Goal: Information Seeking & Learning: Learn about a topic

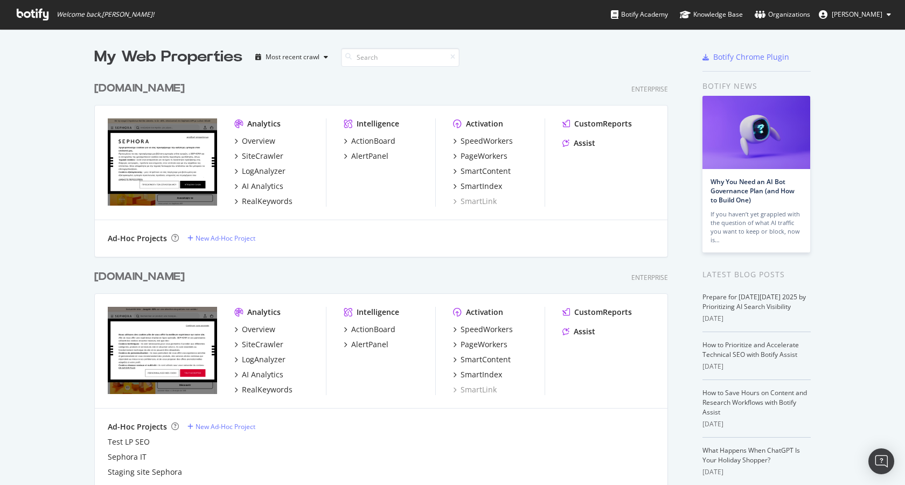
scroll to position [59, 0]
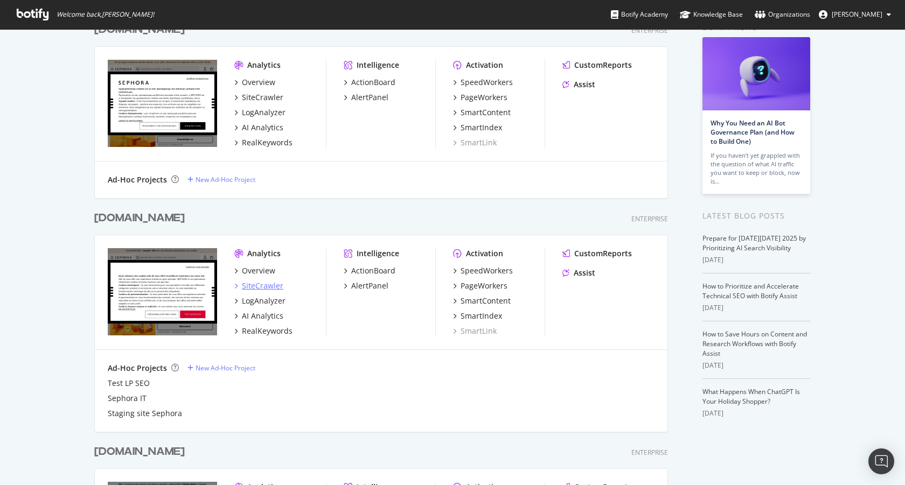
click at [264, 286] on div "SiteCrawler" at bounding box center [262, 286] width 41 height 11
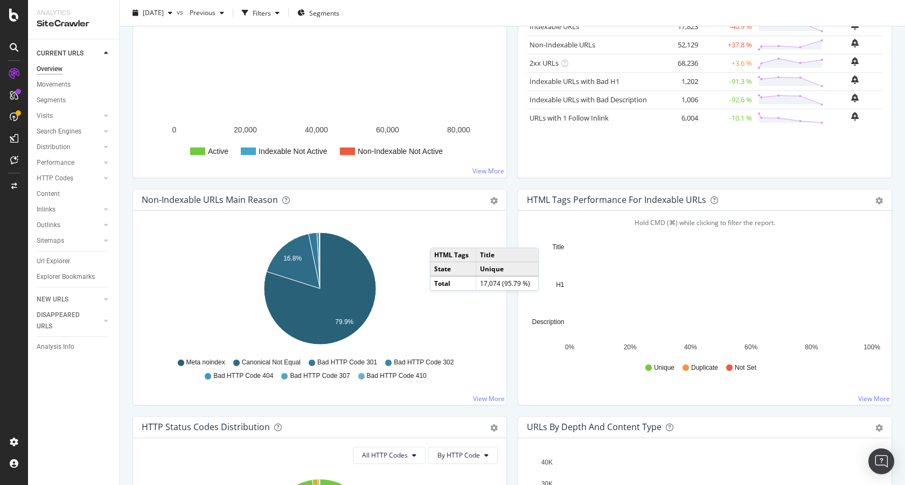
scroll to position [127, 0]
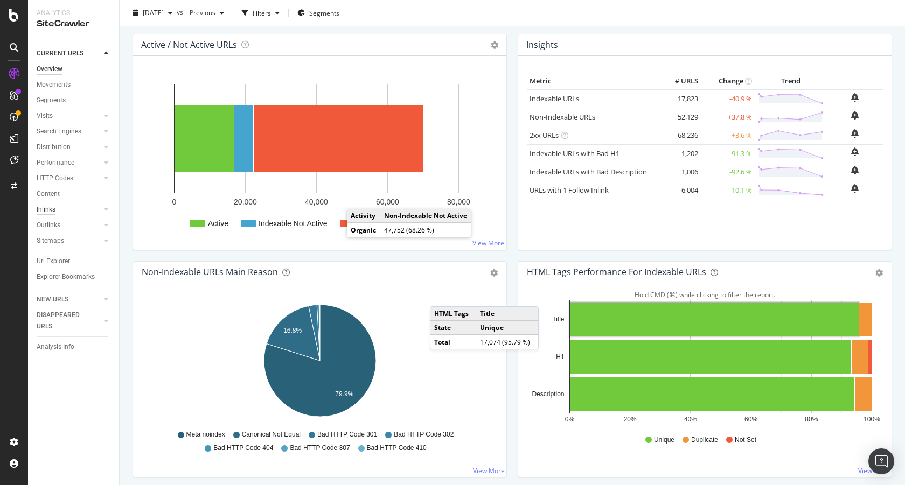
click at [52, 214] on div "Inlinks" at bounding box center [46, 209] width 19 height 11
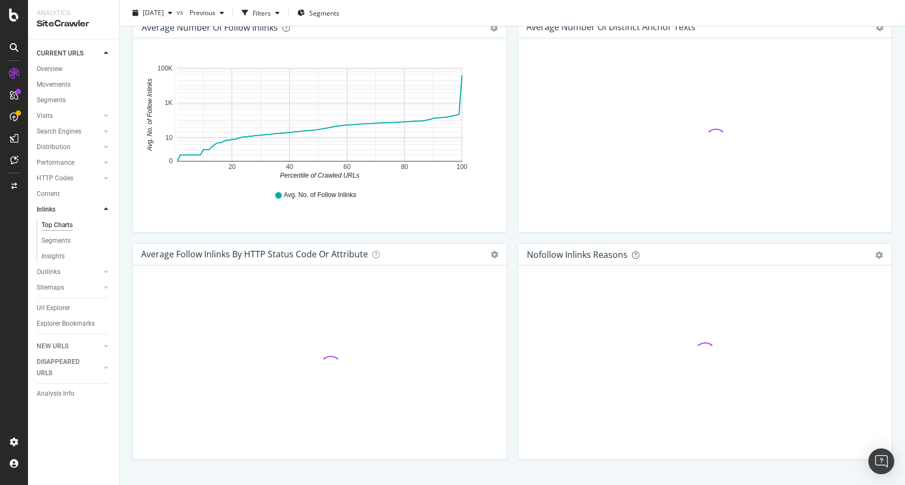
scroll to position [357, 0]
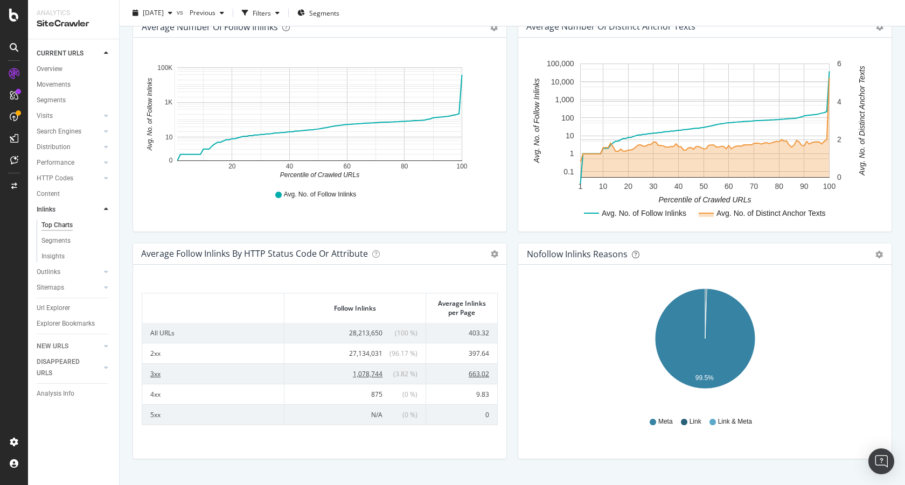
click at [377, 378] on td "1,078,744 ( 3.82 % )" at bounding box center [355, 373] width 142 height 20
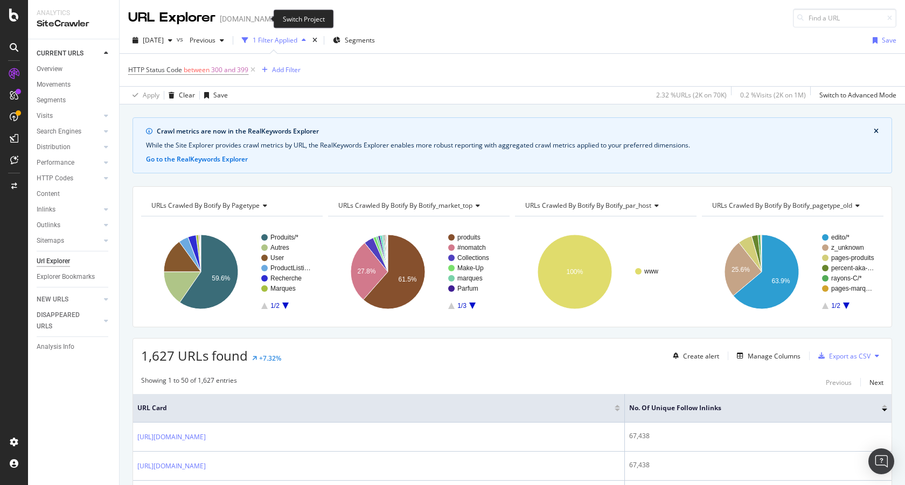
click at [282, 18] on icon "arrow-right-arrow-left" at bounding box center [285, 19] width 6 height 8
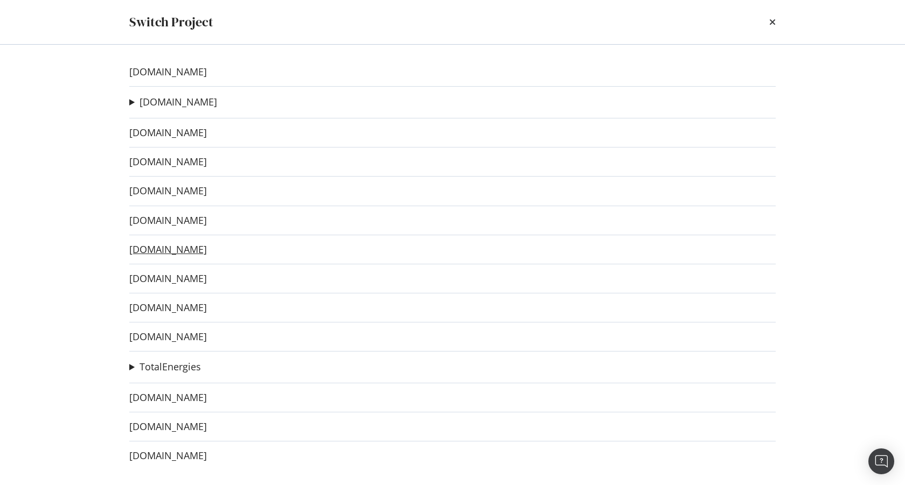
click at [184, 252] on link "[DOMAIN_NAME]" at bounding box center [168, 249] width 78 height 11
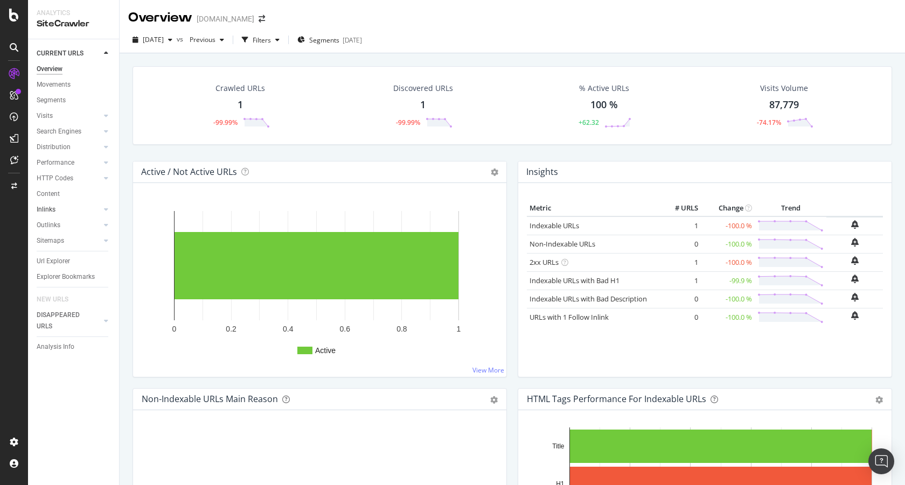
click at [59, 213] on link "Inlinks" at bounding box center [69, 209] width 64 height 11
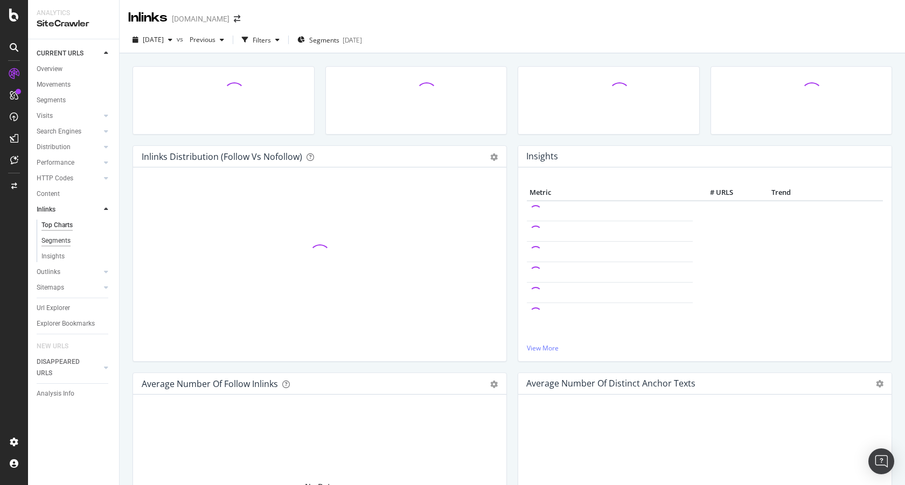
click at [59, 243] on div "Segments" at bounding box center [55, 240] width 29 height 11
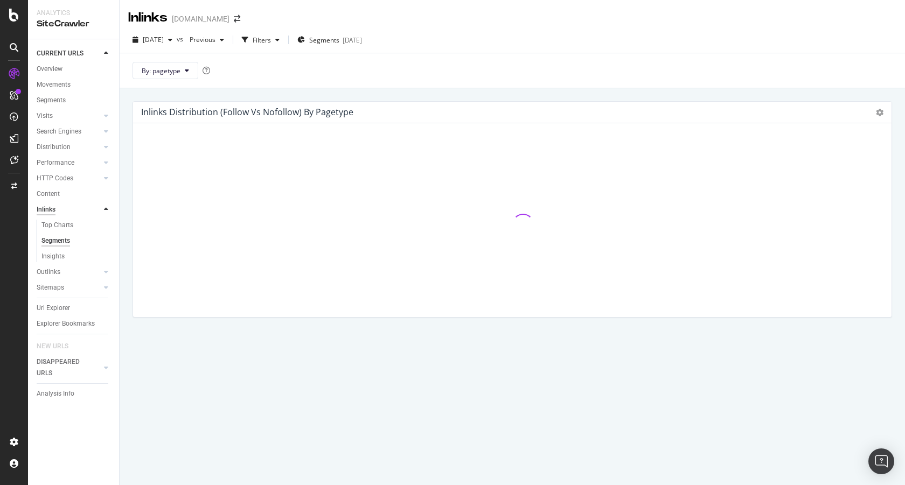
click at [48, 208] on div "Inlinks" at bounding box center [46, 209] width 19 height 11
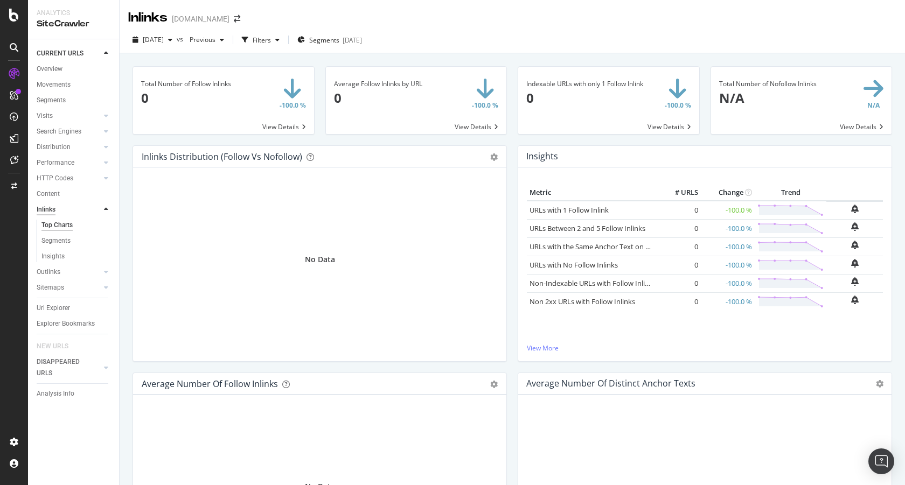
click at [50, 207] on div "Inlinks" at bounding box center [46, 209] width 19 height 11
click at [46, 209] on div "Inlinks" at bounding box center [46, 209] width 19 height 11
click at [172, 41] on icon "button" at bounding box center [170, 40] width 4 height 6
click at [199, 97] on div "[DATE] 26.0K URLs" at bounding box center [192, 99] width 96 height 10
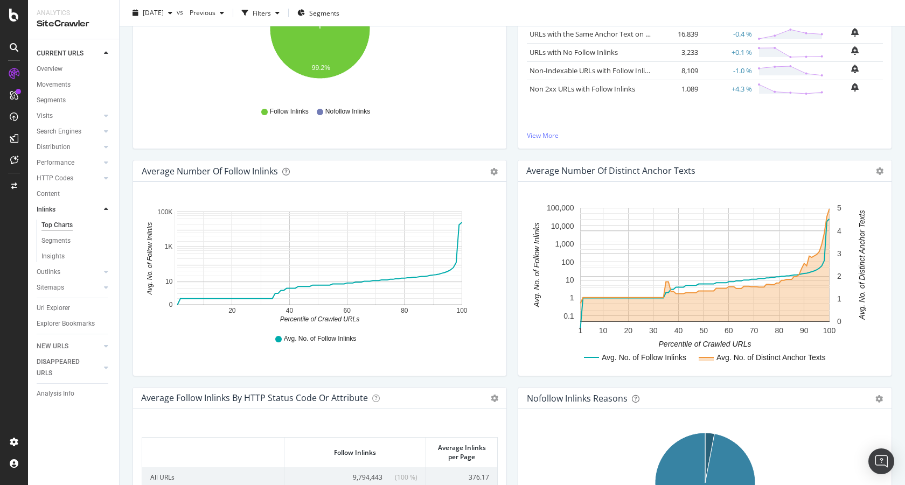
scroll to position [380, 0]
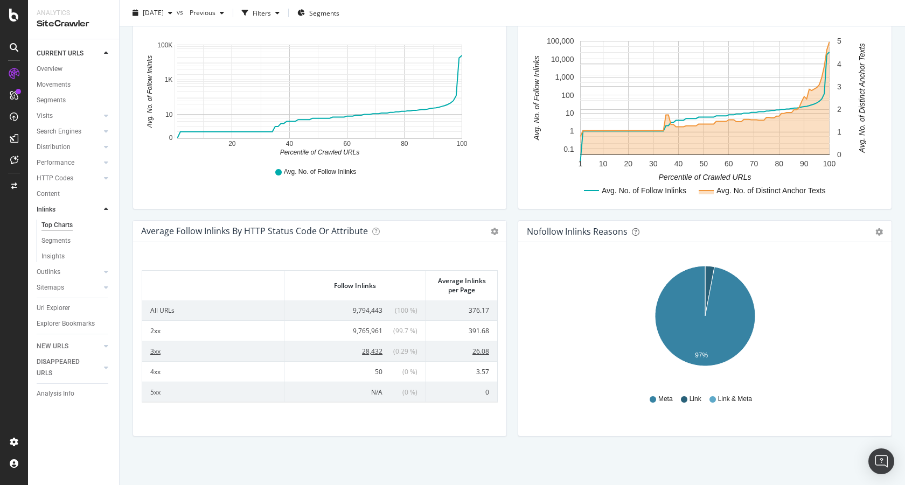
click at [370, 349] on span "28,432" at bounding box center [372, 351] width 20 height 9
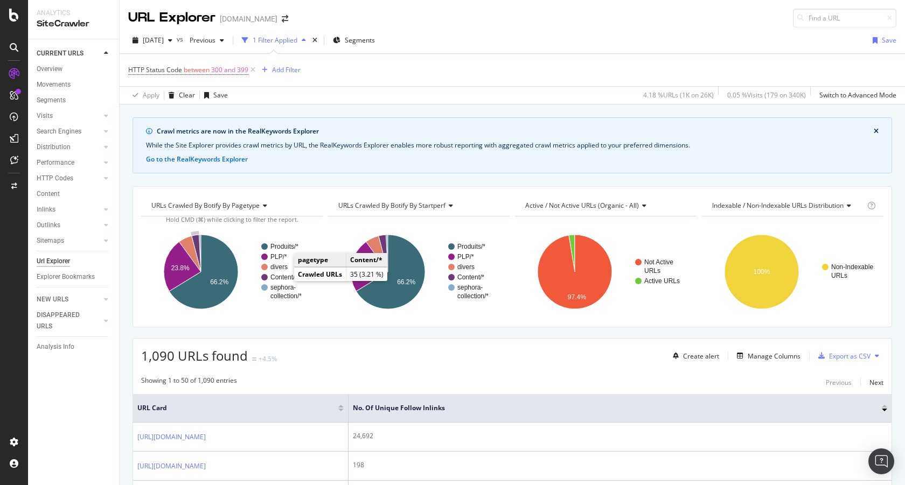
click at [285, 277] on text "Content/*" at bounding box center [283, 278] width 27 height 8
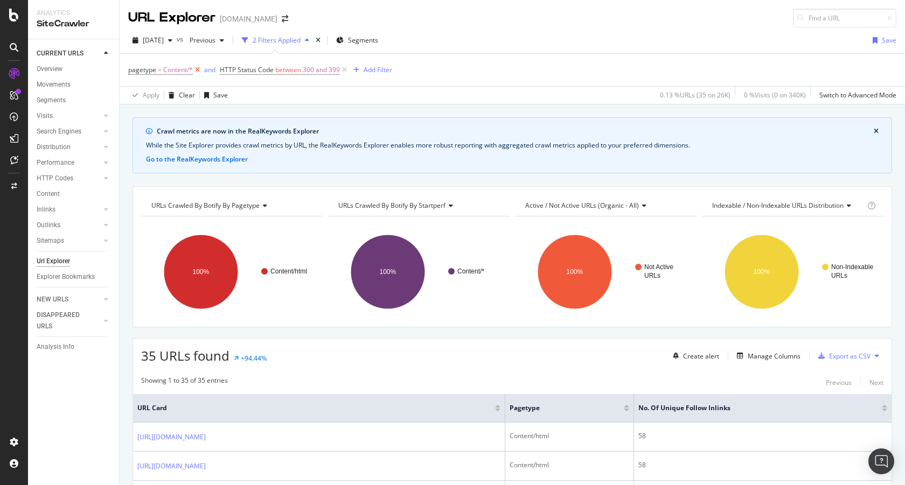
click at [194, 69] on icon at bounding box center [197, 70] width 9 height 11
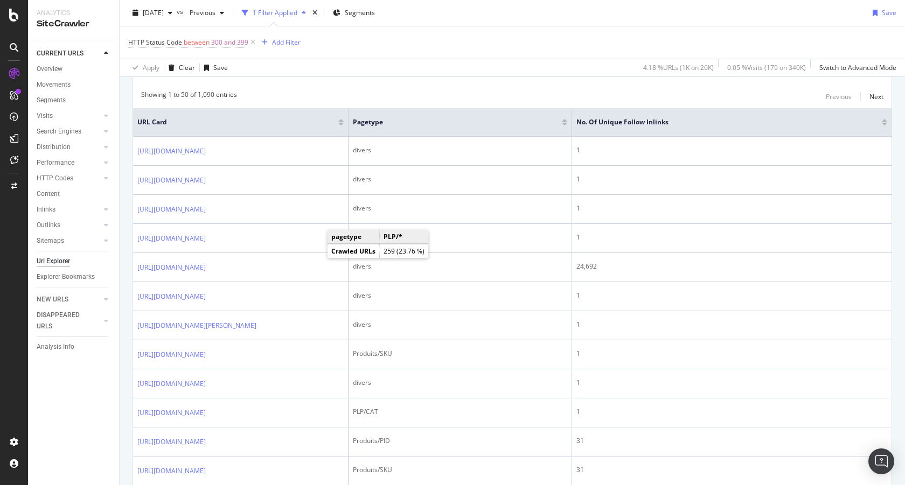
scroll to position [286, 0]
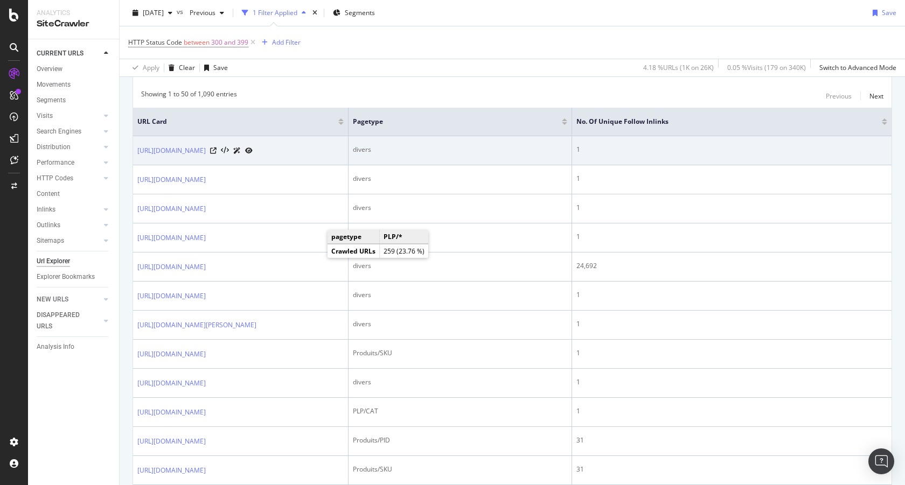
click at [861, 143] on td "1" at bounding box center [731, 150] width 319 height 29
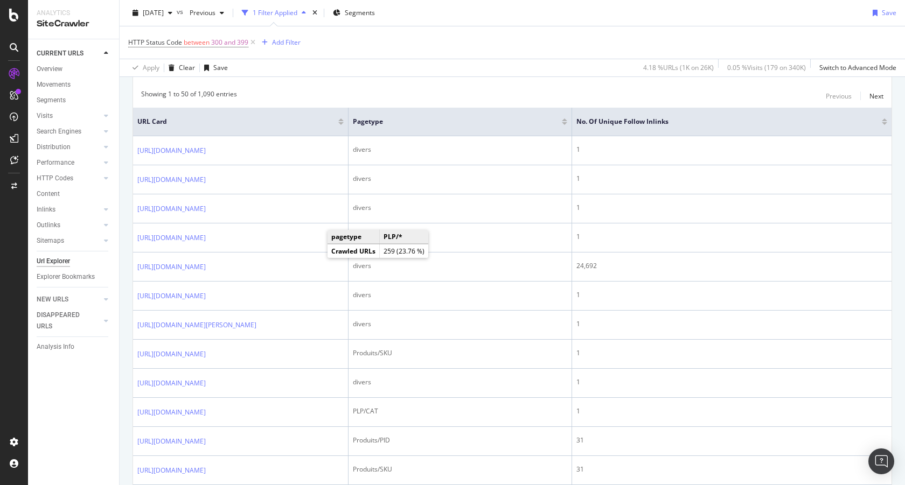
click at [882, 117] on div "No. of Unique Follow Inlinks" at bounding box center [731, 121] width 311 height 11
click at [882, 122] on div at bounding box center [884, 123] width 5 height 3
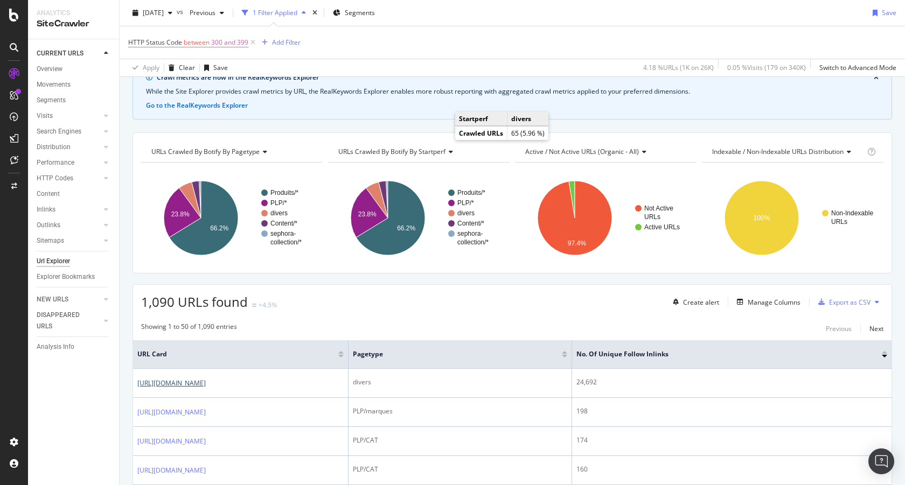
scroll to position [65, 0]
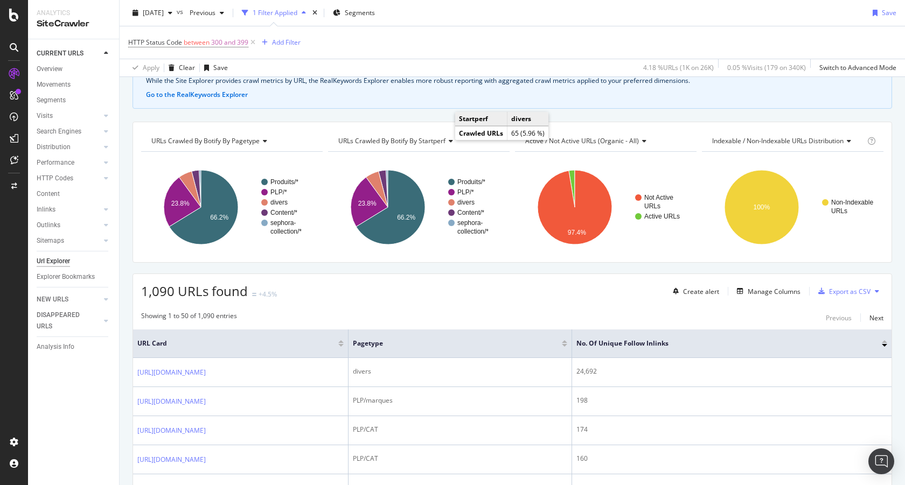
click at [564, 345] on div at bounding box center [564, 345] width 5 height 3
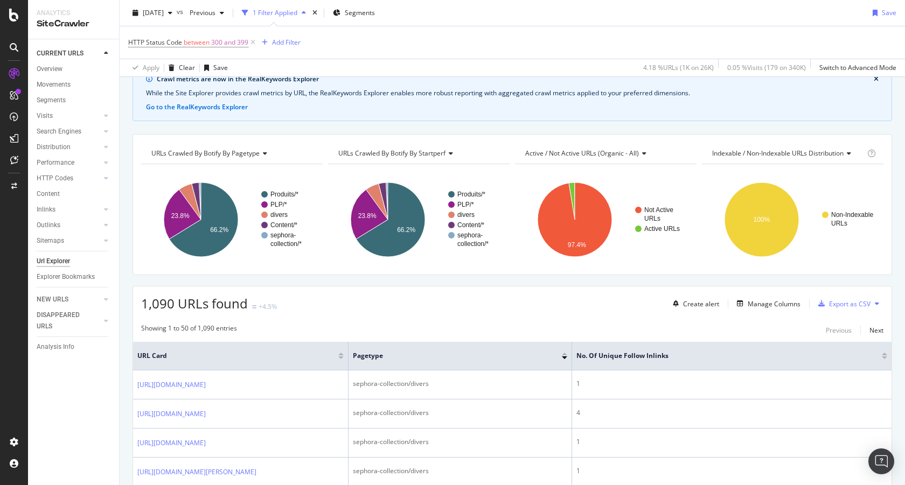
scroll to position [65, 0]
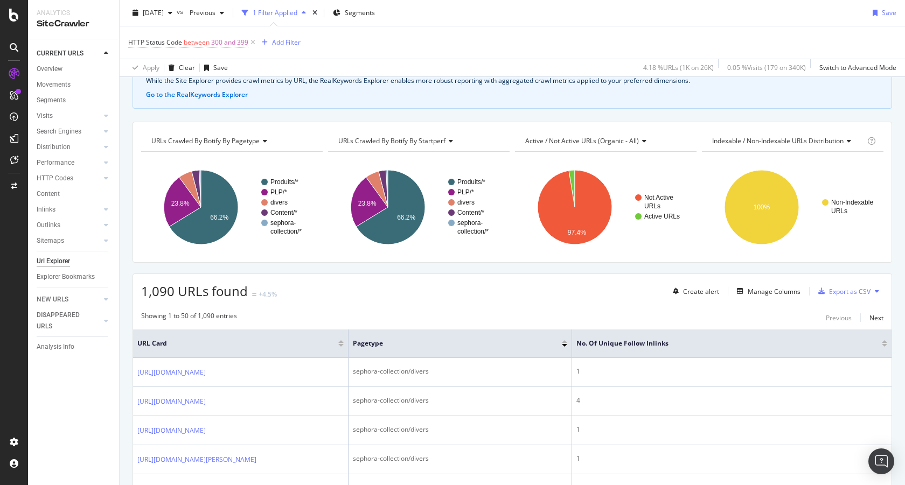
click at [885, 345] on div at bounding box center [884, 345] width 5 height 3
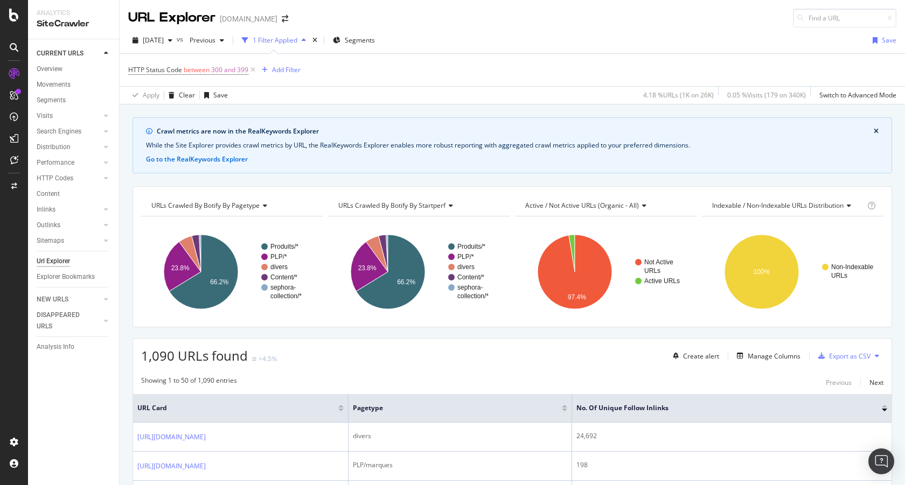
scroll to position [65, 0]
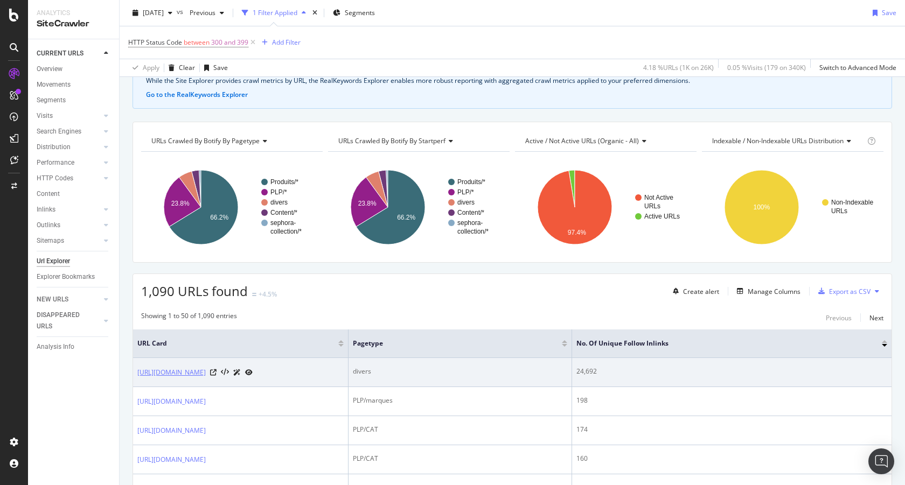
click at [206, 374] on link "[URL][DOMAIN_NAME]" at bounding box center [171, 372] width 68 height 11
click at [152, 373] on link "[URL][DOMAIN_NAME]" at bounding box center [171, 372] width 68 height 11
click at [216, 376] on icon at bounding box center [213, 372] width 6 height 6
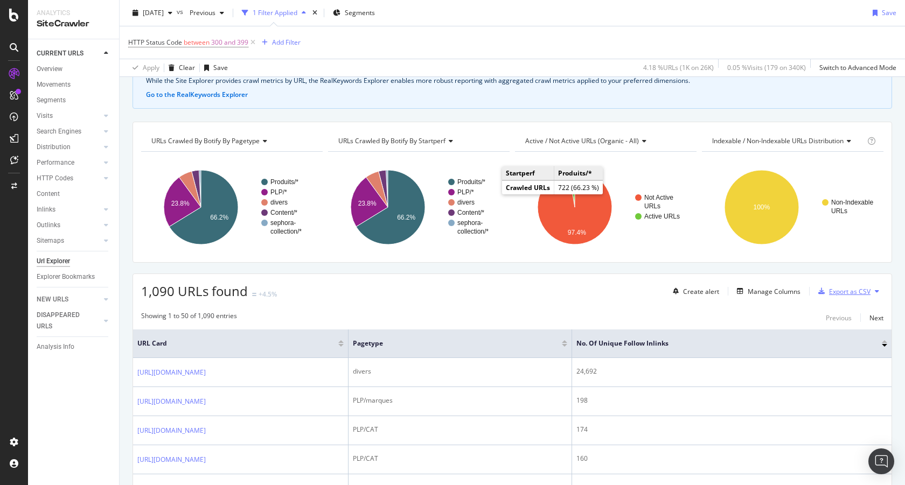
click at [861, 292] on div "Export as CSV" at bounding box center [849, 291] width 41 height 9
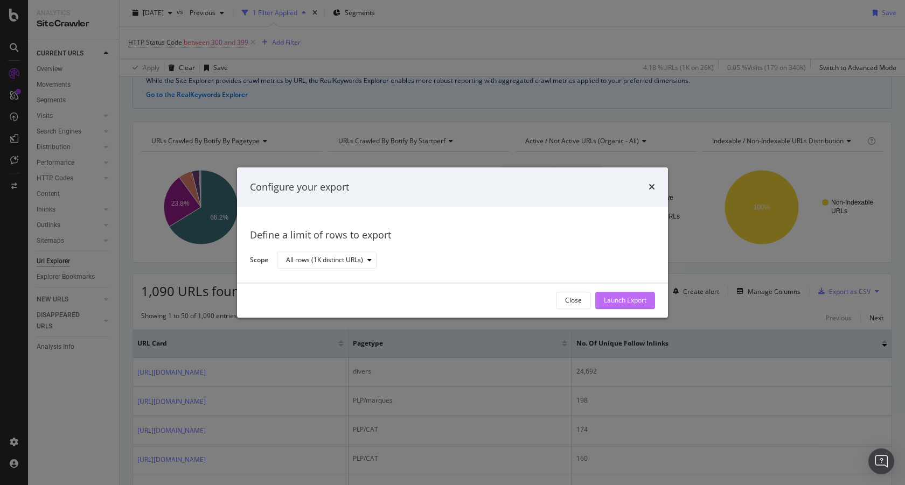
click at [625, 303] on div "Launch Export" at bounding box center [625, 300] width 43 height 9
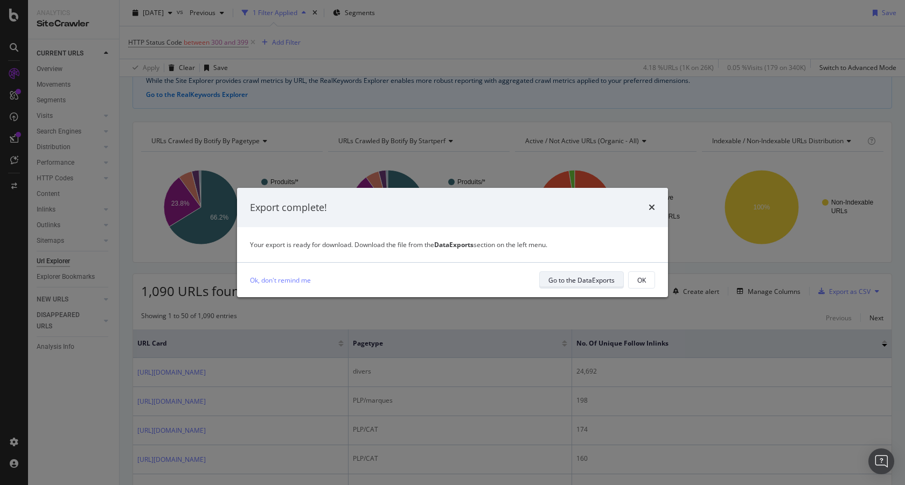
click at [588, 278] on div "Go to the DataExports" at bounding box center [581, 280] width 66 height 9
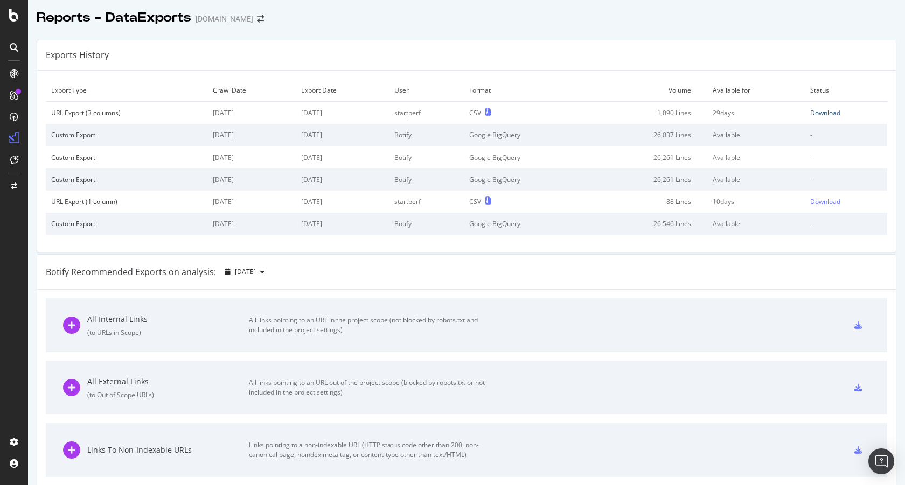
click at [834, 115] on div "Download" at bounding box center [825, 112] width 30 height 9
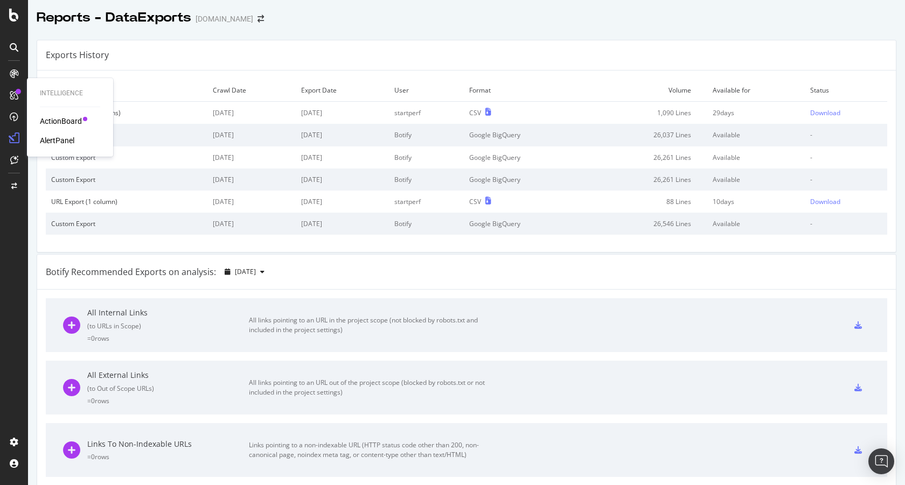
click at [73, 116] on div "ActionBoard" at bounding box center [61, 121] width 42 height 11
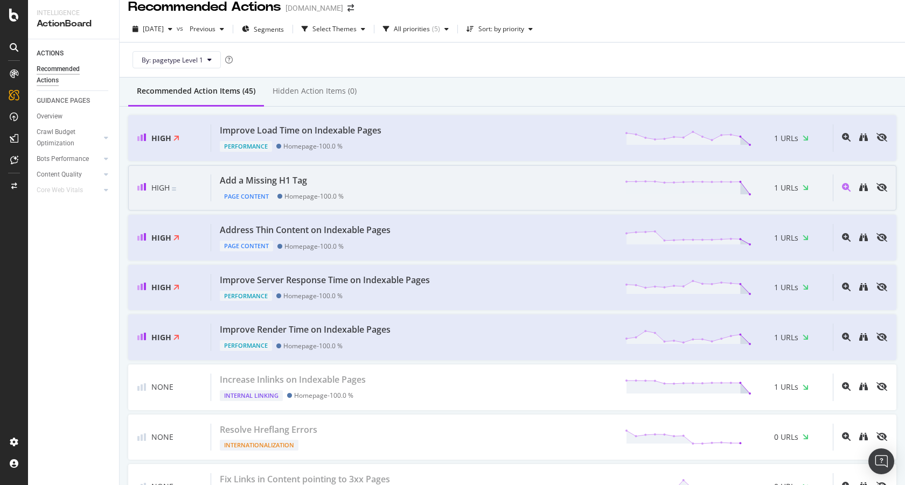
scroll to position [297, 0]
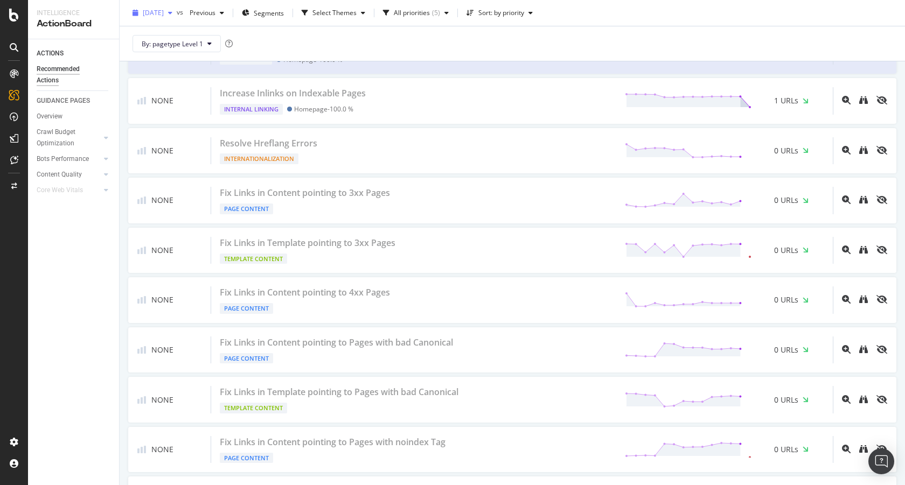
click at [164, 16] on span "[DATE]" at bounding box center [153, 12] width 21 height 9
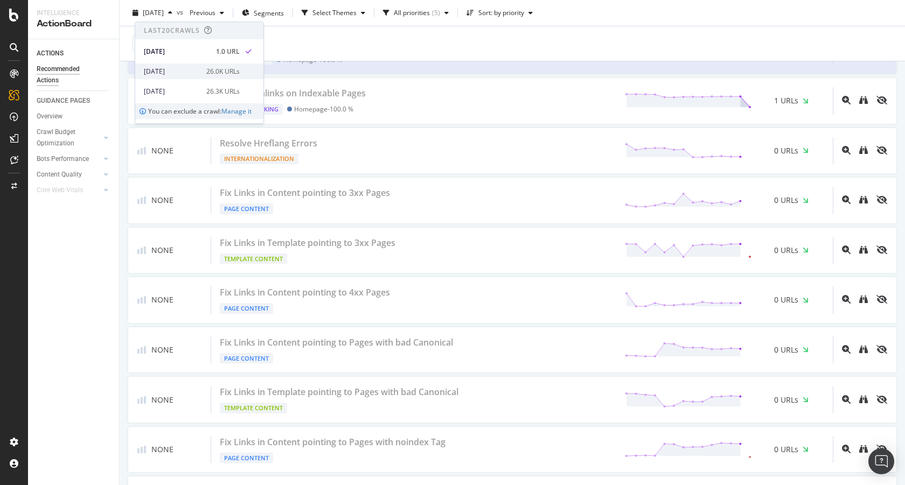
click at [193, 65] on div "[DATE] 26.0K URLs" at bounding box center [199, 72] width 128 height 16
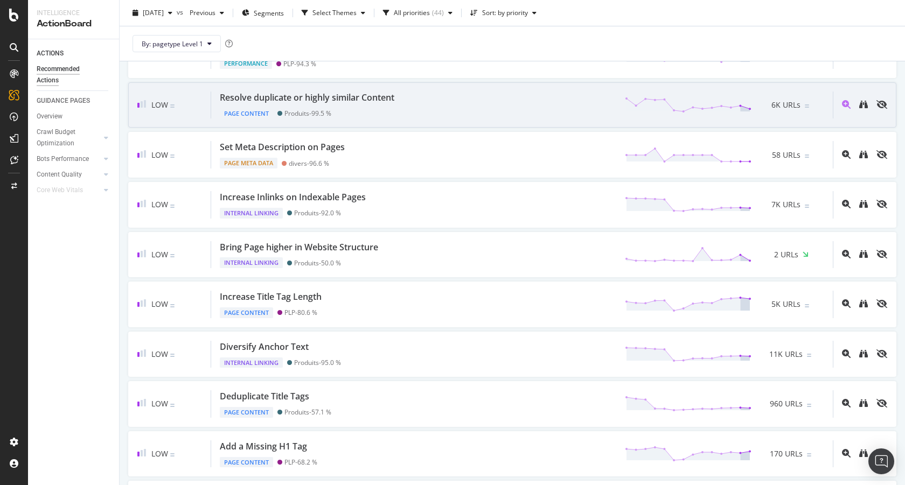
scroll to position [896, 0]
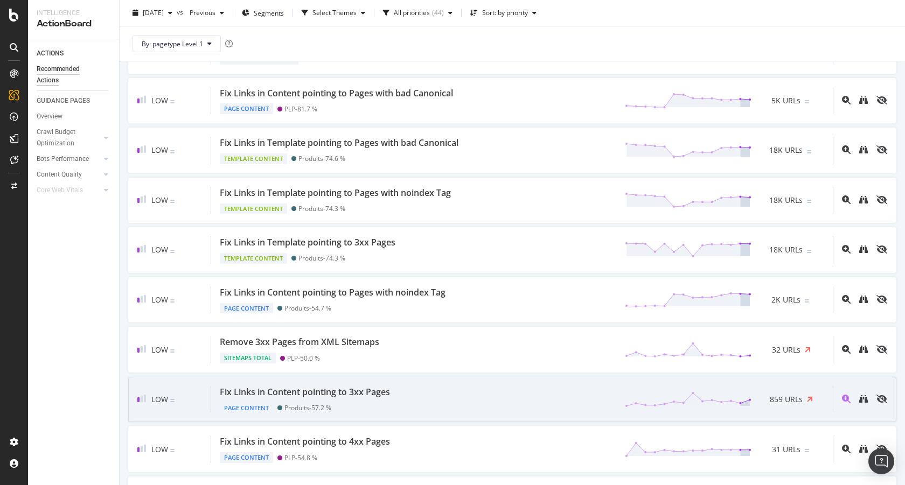
click at [335, 392] on div "Fix Links in Content pointing to 3xx Pages" at bounding box center [305, 392] width 170 height 12
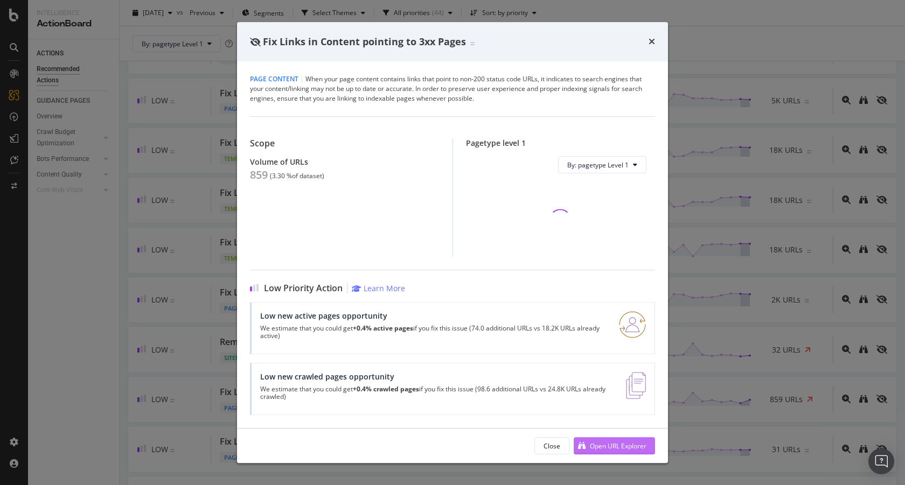
click at [628, 442] on div "Open URL Explorer" at bounding box center [618, 446] width 57 height 9
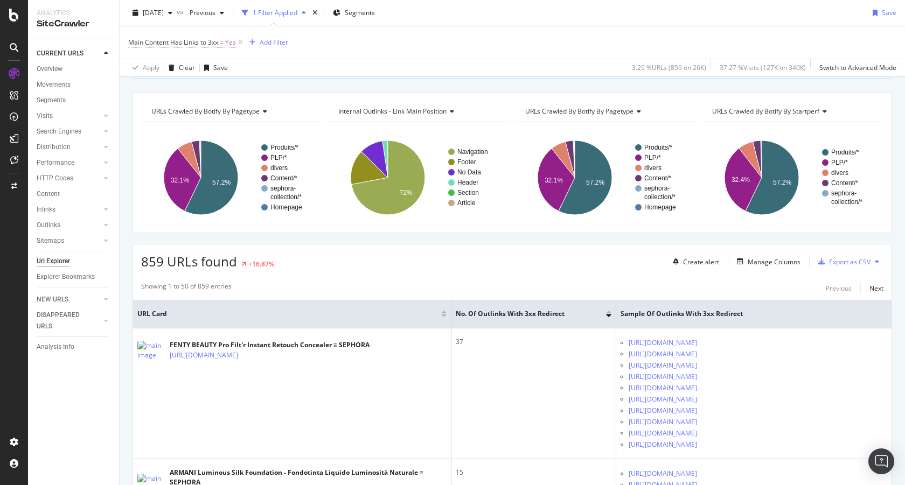
scroll to position [95, 0]
click at [869, 261] on div "Export as CSV" at bounding box center [849, 261] width 41 height 9
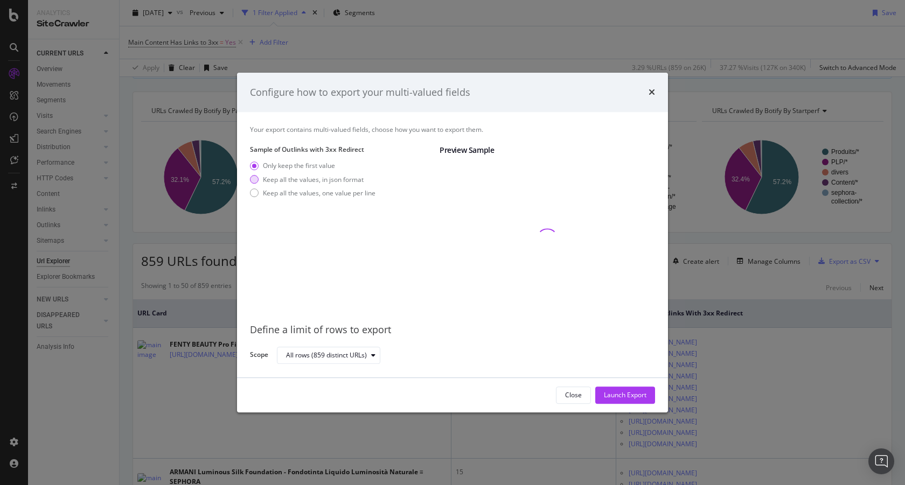
click at [303, 177] on div "Keep all the values, in json format" at bounding box center [313, 179] width 101 height 9
click at [311, 194] on div "Keep all the values, one value per line" at bounding box center [319, 192] width 113 height 9
click at [631, 396] on div "Launch Export" at bounding box center [625, 395] width 43 height 9
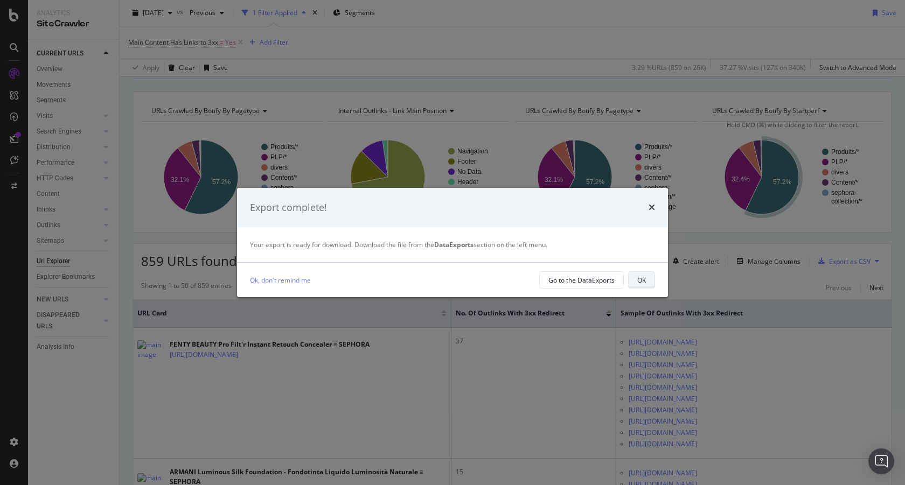
click at [641, 281] on div "OK" at bounding box center [641, 280] width 9 height 9
